Goal: Task Accomplishment & Management: Manage account settings

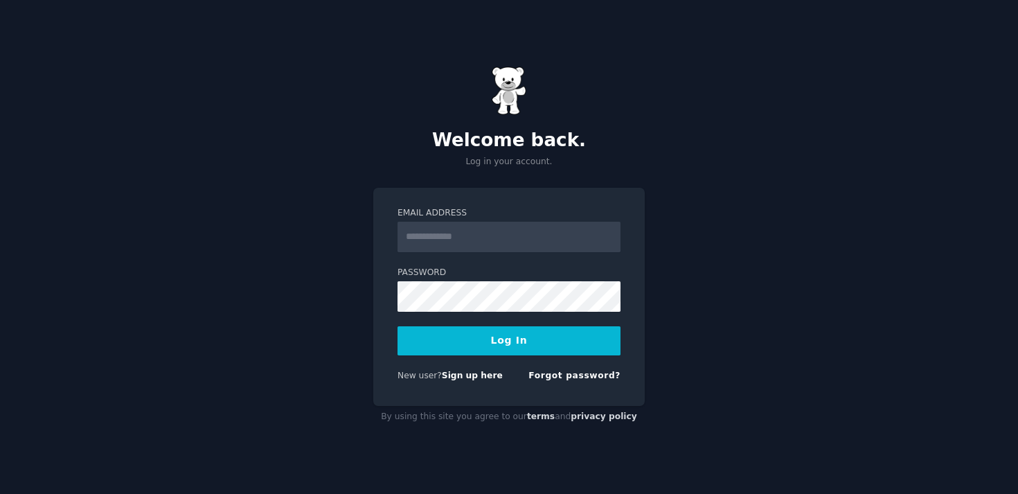
click at [472, 241] on input "Email Address" at bounding box center [509, 237] width 223 height 30
type input "**********"
click at [398, 326] on button "Log In" at bounding box center [509, 340] width 223 height 29
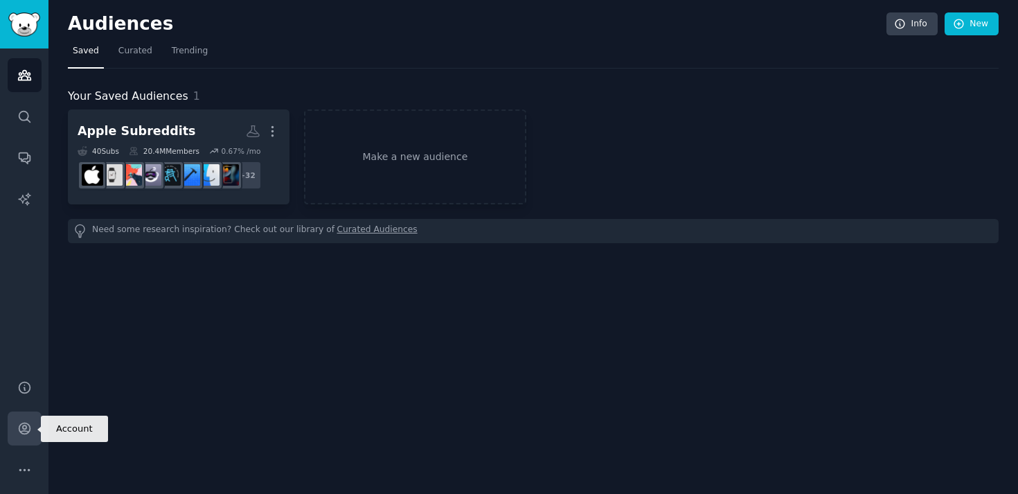
click at [26, 427] on icon "Sidebar" at bounding box center [24, 428] width 11 height 11
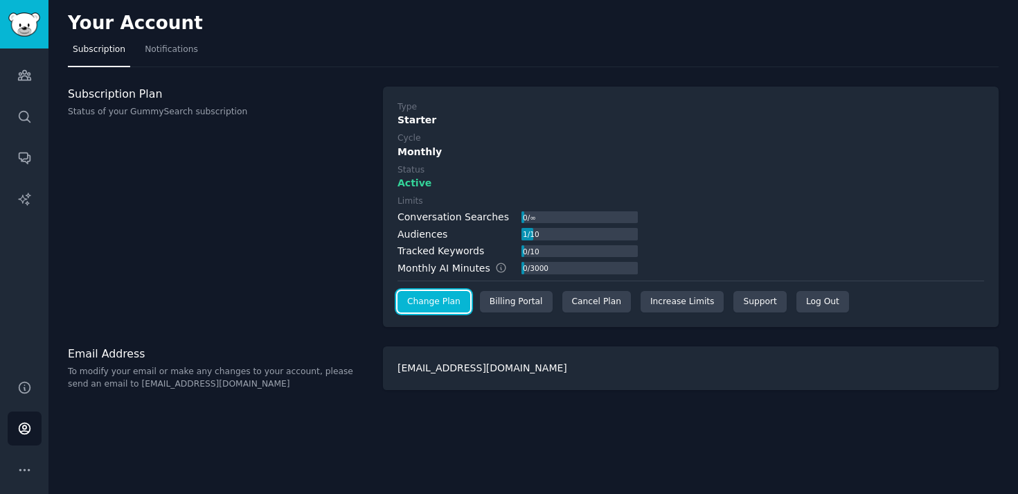
click at [431, 304] on link "Change Plan" at bounding box center [434, 302] width 73 height 22
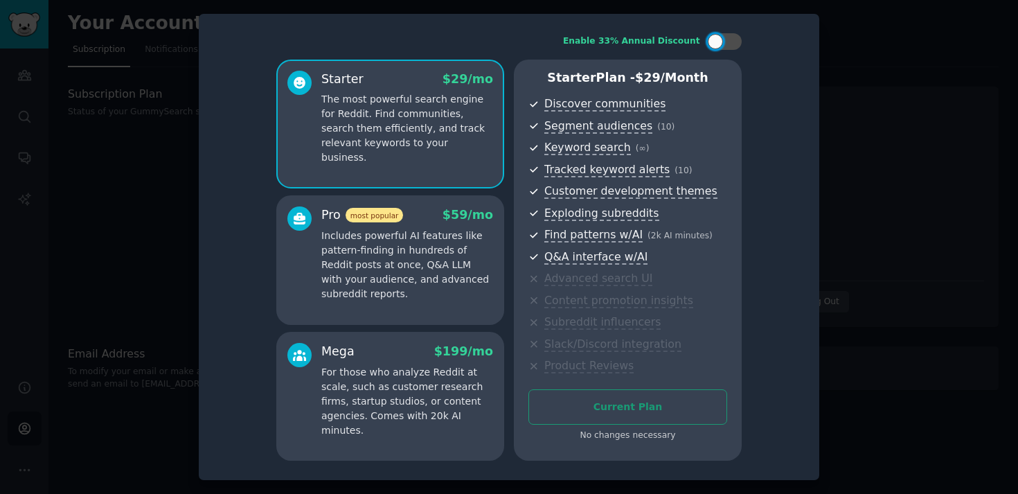
click at [626, 407] on div "Current Plan No changes necessary" at bounding box center [628, 415] width 199 height 53
click at [626, 435] on div "No changes necessary" at bounding box center [628, 436] width 199 height 12
click at [893, 238] on div at bounding box center [509, 247] width 1018 height 494
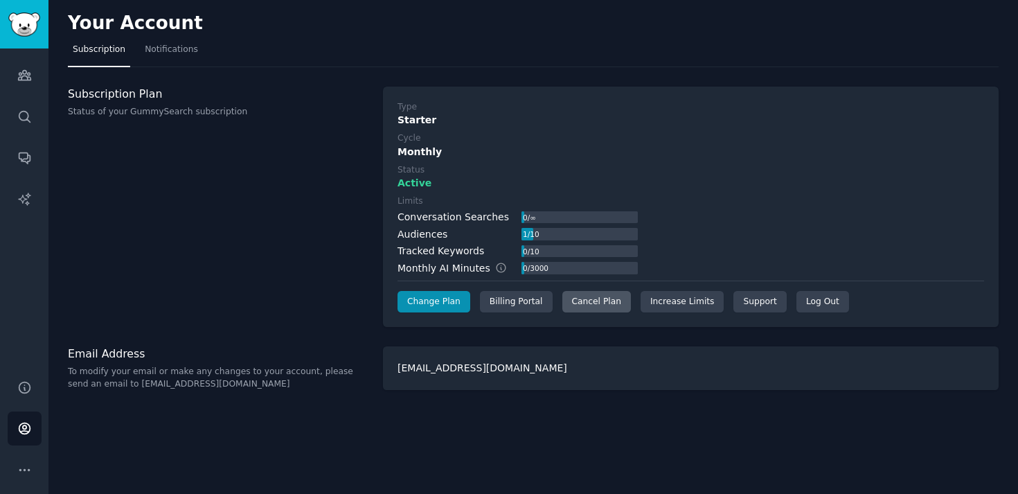
click at [590, 302] on div "Cancel Plan" at bounding box center [597, 302] width 69 height 22
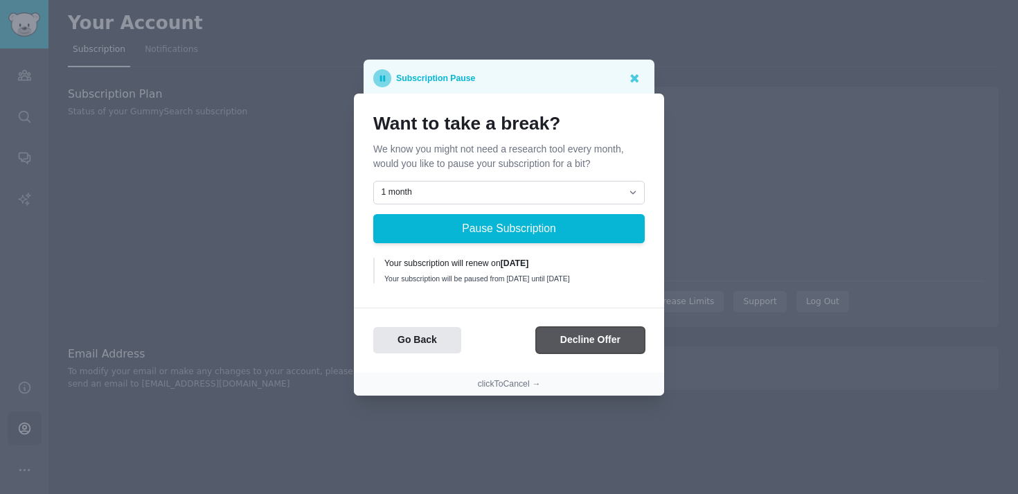
click at [606, 352] on button "Decline Offer" at bounding box center [590, 340] width 109 height 27
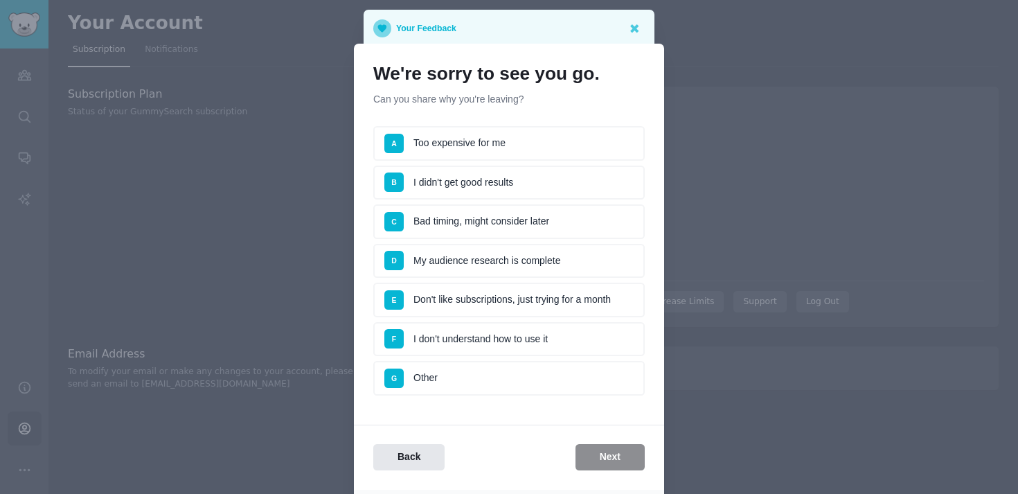
click at [513, 190] on li "B I didn't get good results" at bounding box center [509, 183] width 272 height 35
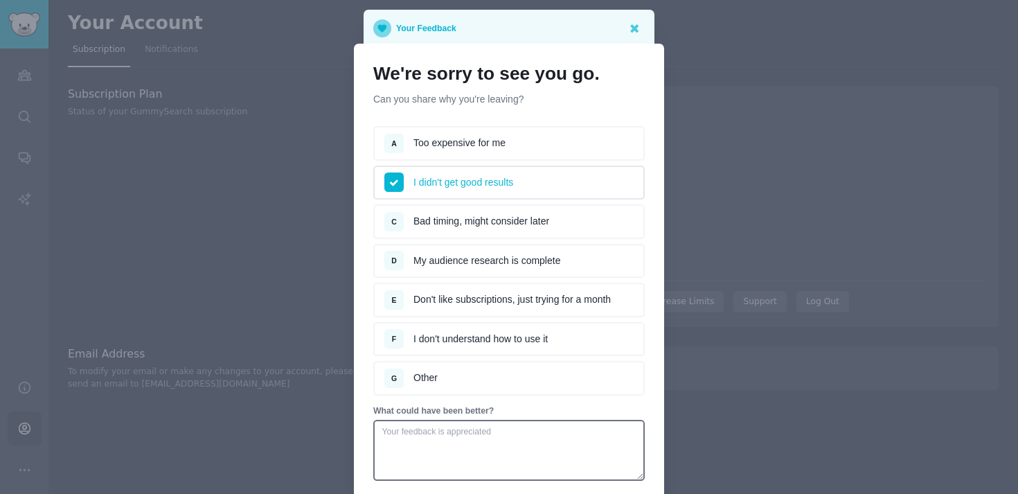
scroll to position [141, 0]
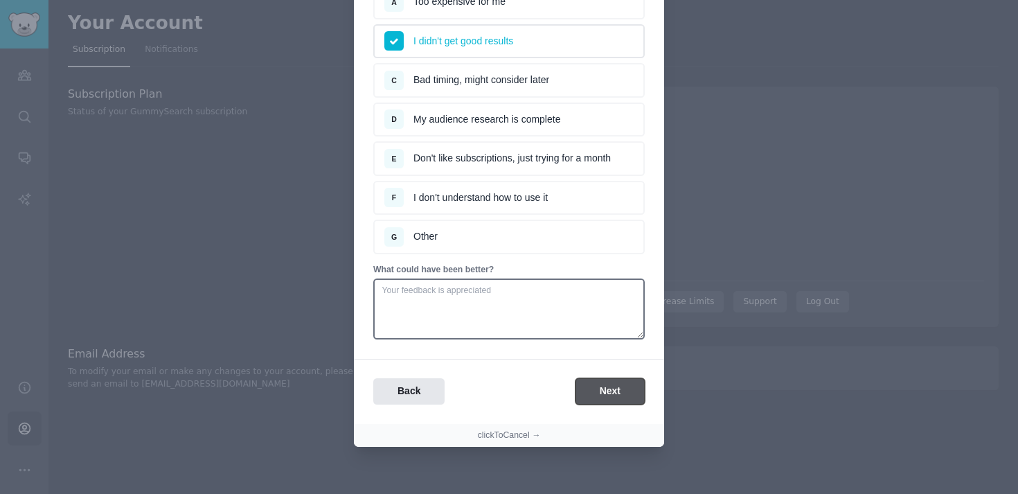
click at [612, 387] on button "Next" at bounding box center [610, 391] width 69 height 27
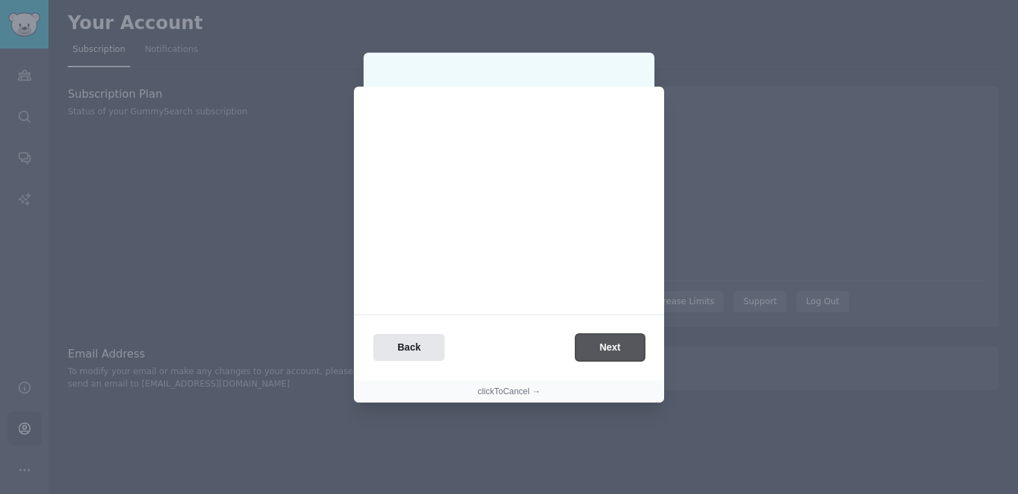
scroll to position [0, 0]
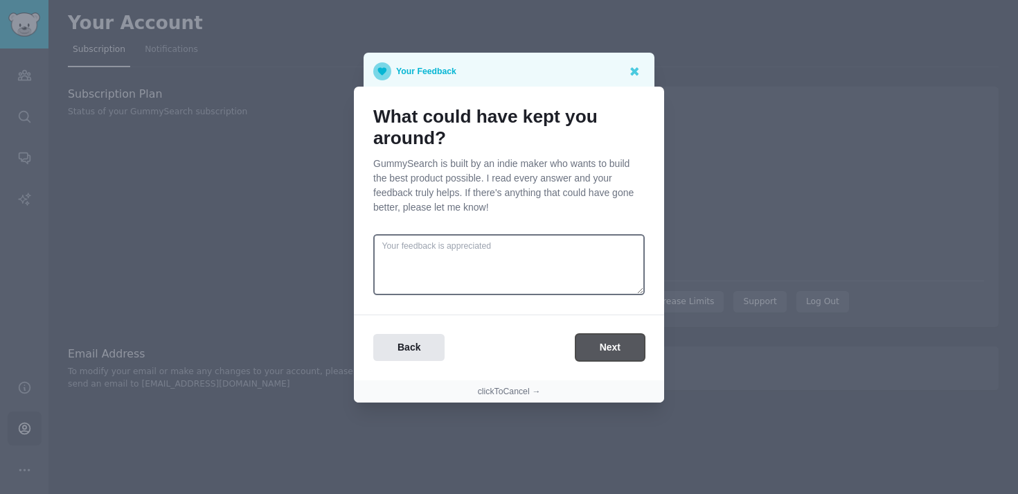
click at [603, 348] on button "Next" at bounding box center [610, 347] width 69 height 27
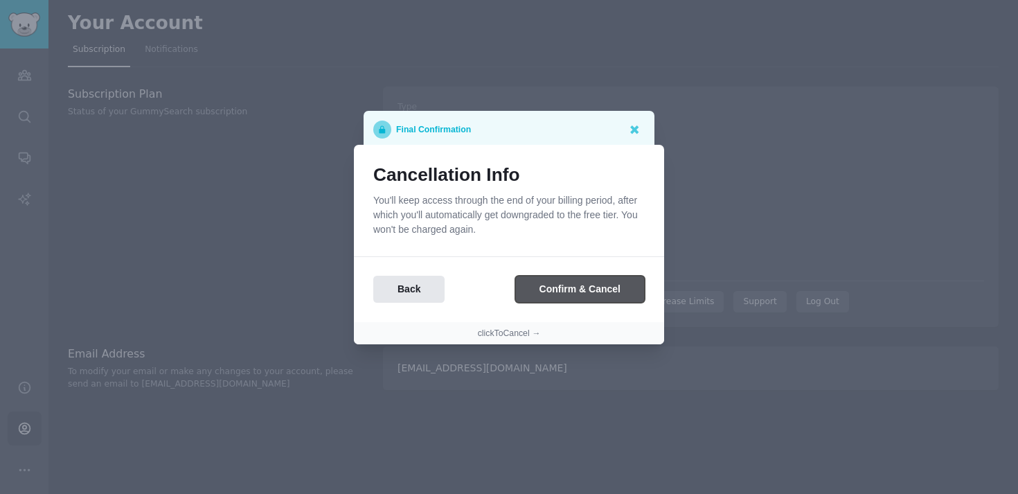
click at [589, 287] on button "Confirm & Cancel" at bounding box center [580, 289] width 130 height 27
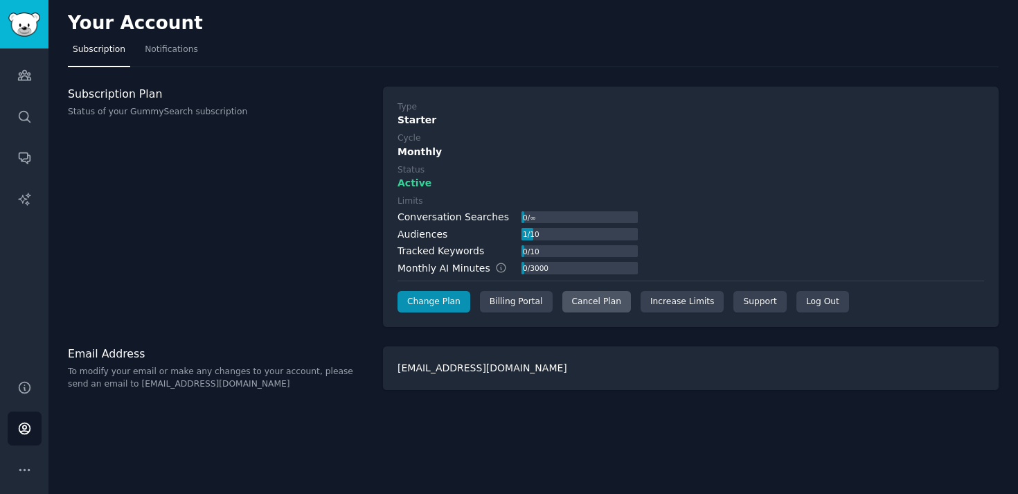
click at [596, 301] on div "Cancel Plan" at bounding box center [597, 302] width 69 height 22
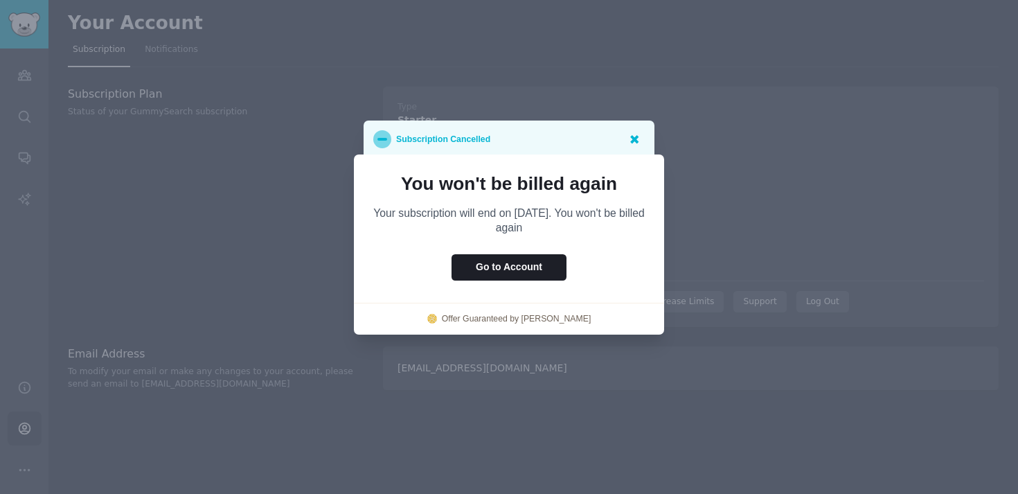
click at [637, 136] on icon at bounding box center [634, 139] width 8 height 8
